Goal: Task Accomplishment & Management: Manage account settings

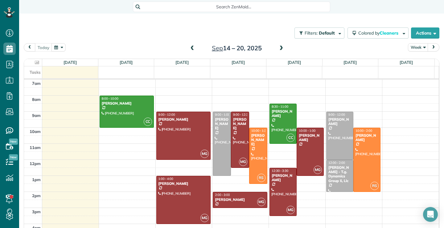
scroll to position [3, 3]
click at [333, 137] on div at bounding box center [340, 136] width 27 height 48
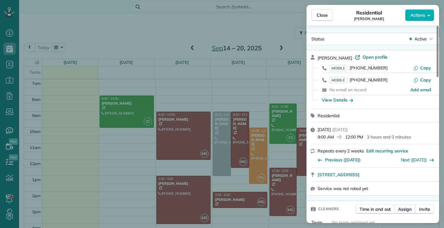
click at [406, 210] on span "Assign" at bounding box center [405, 209] width 14 height 6
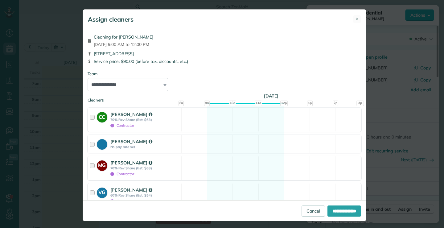
click at [90, 166] on div at bounding box center [93, 167] width 7 height 17
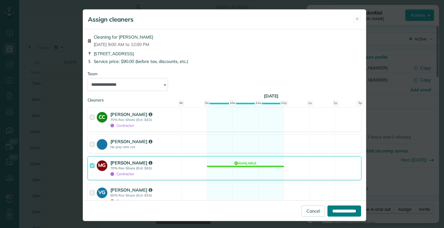
click at [342, 210] on input "**********" at bounding box center [345, 210] width 34 height 11
type input "**********"
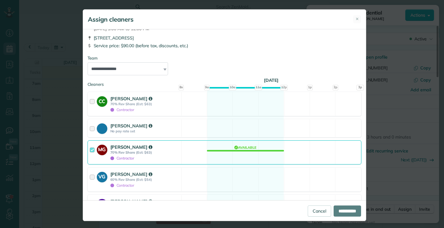
scroll to position [31, 0]
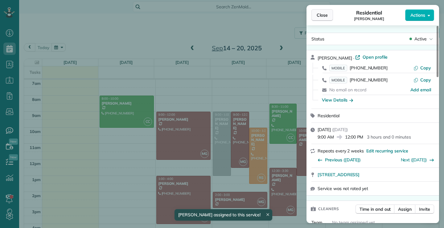
click at [317, 13] on span "Close" at bounding box center [322, 15] width 11 height 6
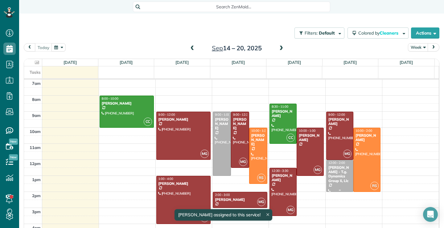
click at [336, 180] on div "[PERSON_NAME] - T.g. Dynamics Group Ii, Llc" at bounding box center [339, 174] width 23 height 18
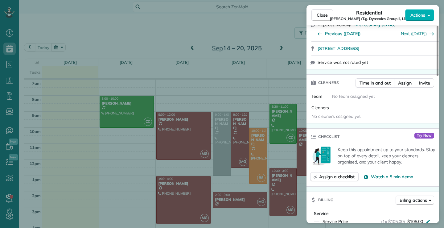
scroll to position [90, 0]
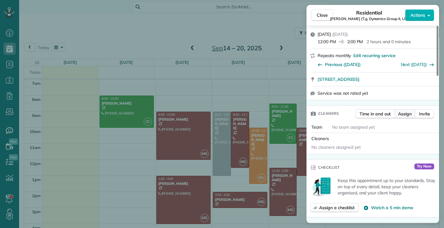
click at [407, 111] on span "Assign" at bounding box center [405, 114] width 14 height 6
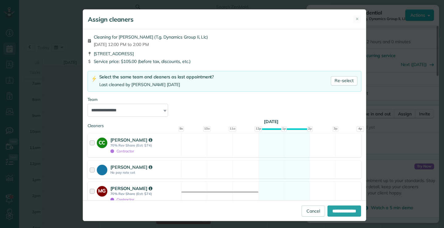
click at [90, 191] on div at bounding box center [93, 193] width 7 height 17
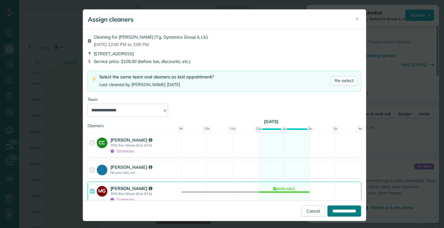
click at [335, 210] on input "**********" at bounding box center [345, 210] width 34 height 11
type input "**********"
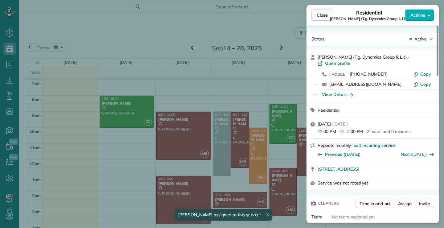
click at [332, 14] on button "Close" at bounding box center [323, 15] width 22 height 12
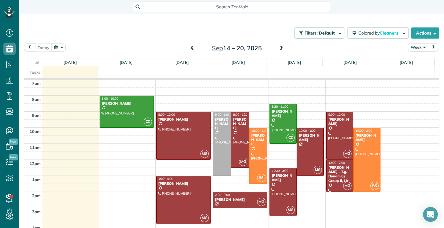
click at [281, 48] on span at bounding box center [281, 49] width 7 height 6
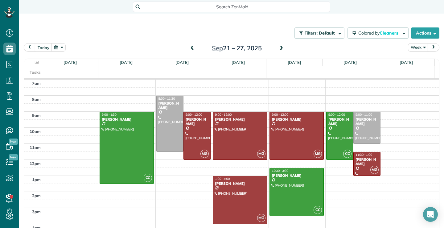
click at [280, 48] on span at bounding box center [281, 49] width 7 height 6
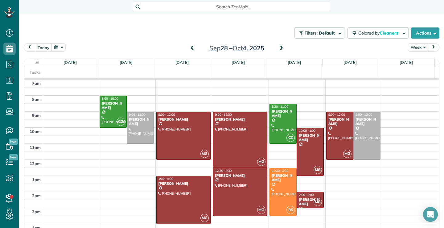
click at [280, 48] on span at bounding box center [281, 49] width 7 height 6
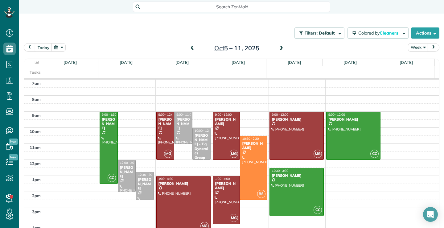
click at [191, 48] on span at bounding box center [192, 49] width 7 height 6
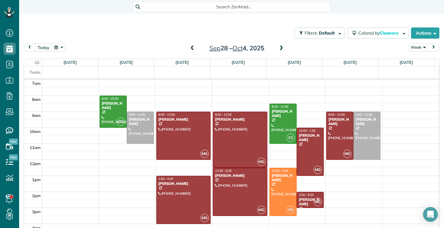
click at [189, 51] on span at bounding box center [192, 49] width 7 height 6
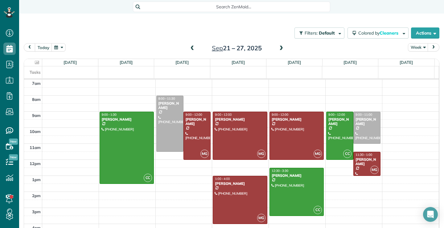
click at [190, 48] on span at bounding box center [192, 49] width 7 height 6
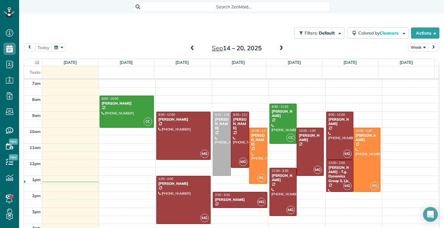
click at [30, 46] on span "prev" at bounding box center [29, 47] width 5 height 4
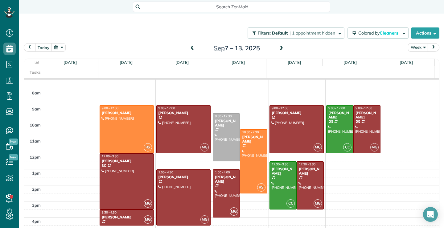
scroll to position [7, 0]
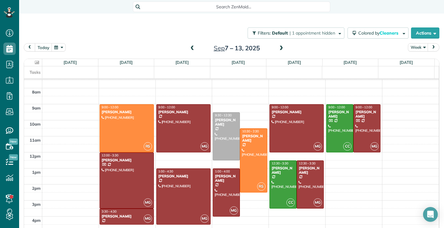
click at [35, 63] on icon at bounding box center [37, 62] width 4 height 4
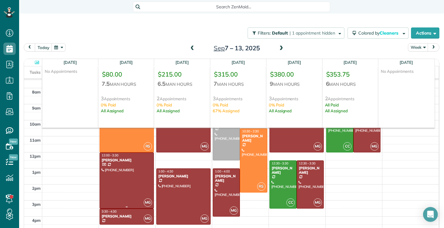
click at [114, 195] on div at bounding box center [127, 181] width 54 height 56
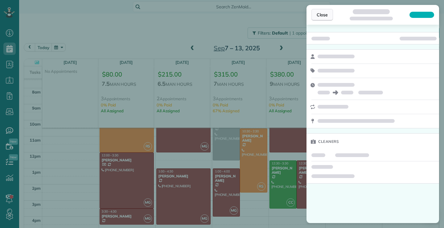
click at [327, 16] on span "Close" at bounding box center [322, 15] width 11 height 6
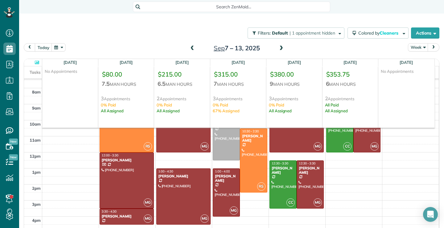
click at [30, 63] on div at bounding box center [32, 62] width 15 height 7
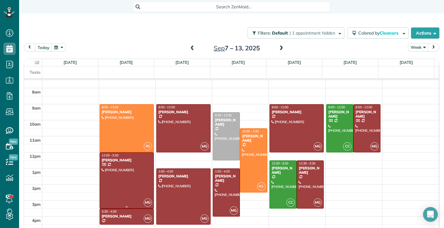
click at [133, 183] on div at bounding box center [127, 181] width 54 height 56
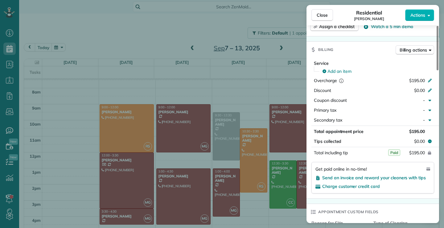
scroll to position [280, 0]
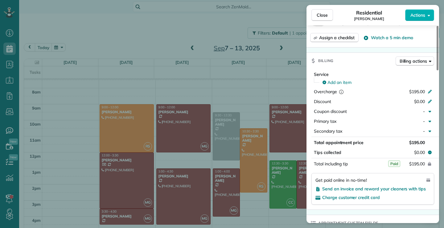
click at [333, 4] on div "Close Residential [PERSON_NAME] Actions Status Active [PERSON_NAME] · Open prof…" at bounding box center [222, 114] width 444 height 228
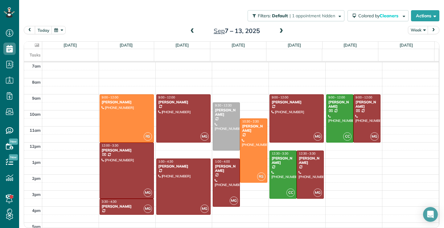
click at [34, 43] on div at bounding box center [32, 45] width 15 height 7
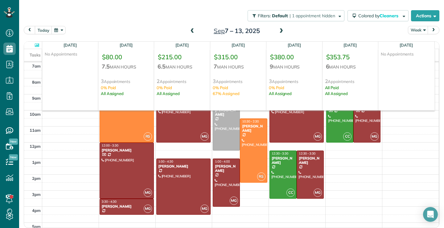
click at [36, 45] on icon at bounding box center [37, 45] width 4 height 4
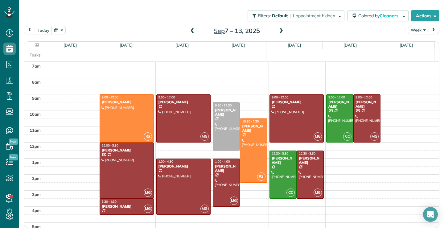
click at [35, 44] on icon at bounding box center [37, 45] width 4 height 4
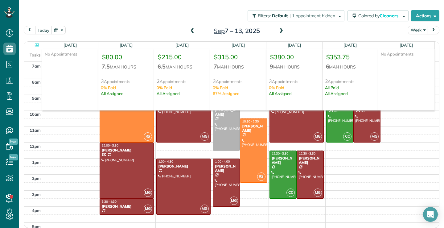
click at [32, 28] on button "prev" at bounding box center [30, 30] width 12 height 8
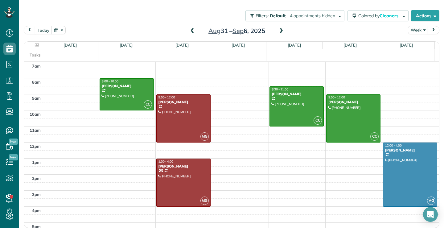
click at [278, 31] on span at bounding box center [281, 31] width 7 height 6
